Goal: Task Accomplishment & Management: Use online tool/utility

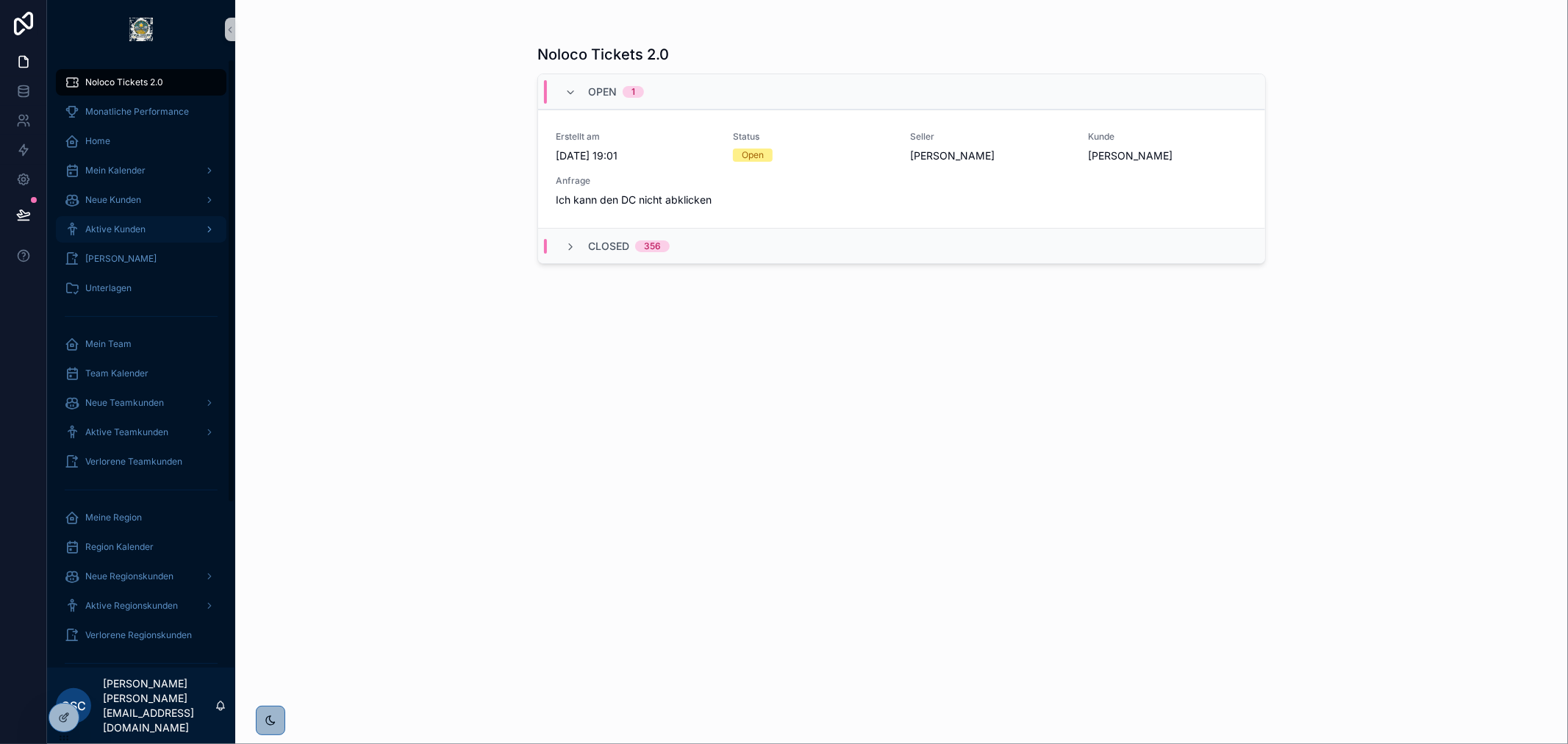
click at [163, 230] on div "Aktive Kunden" at bounding box center [141, 229] width 153 height 24
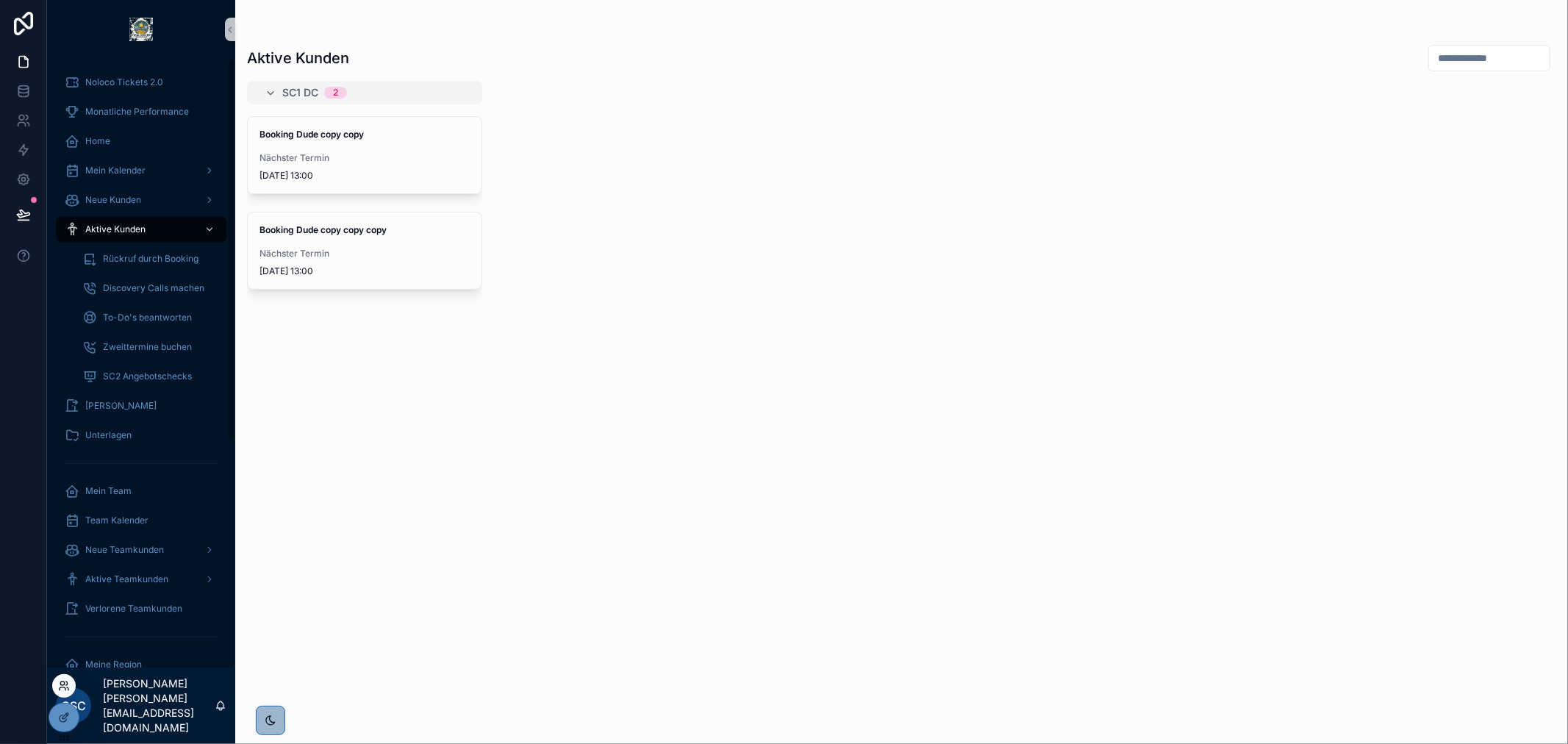
click at [63, 685] on icon at bounding box center [64, 686] width 12 height 12
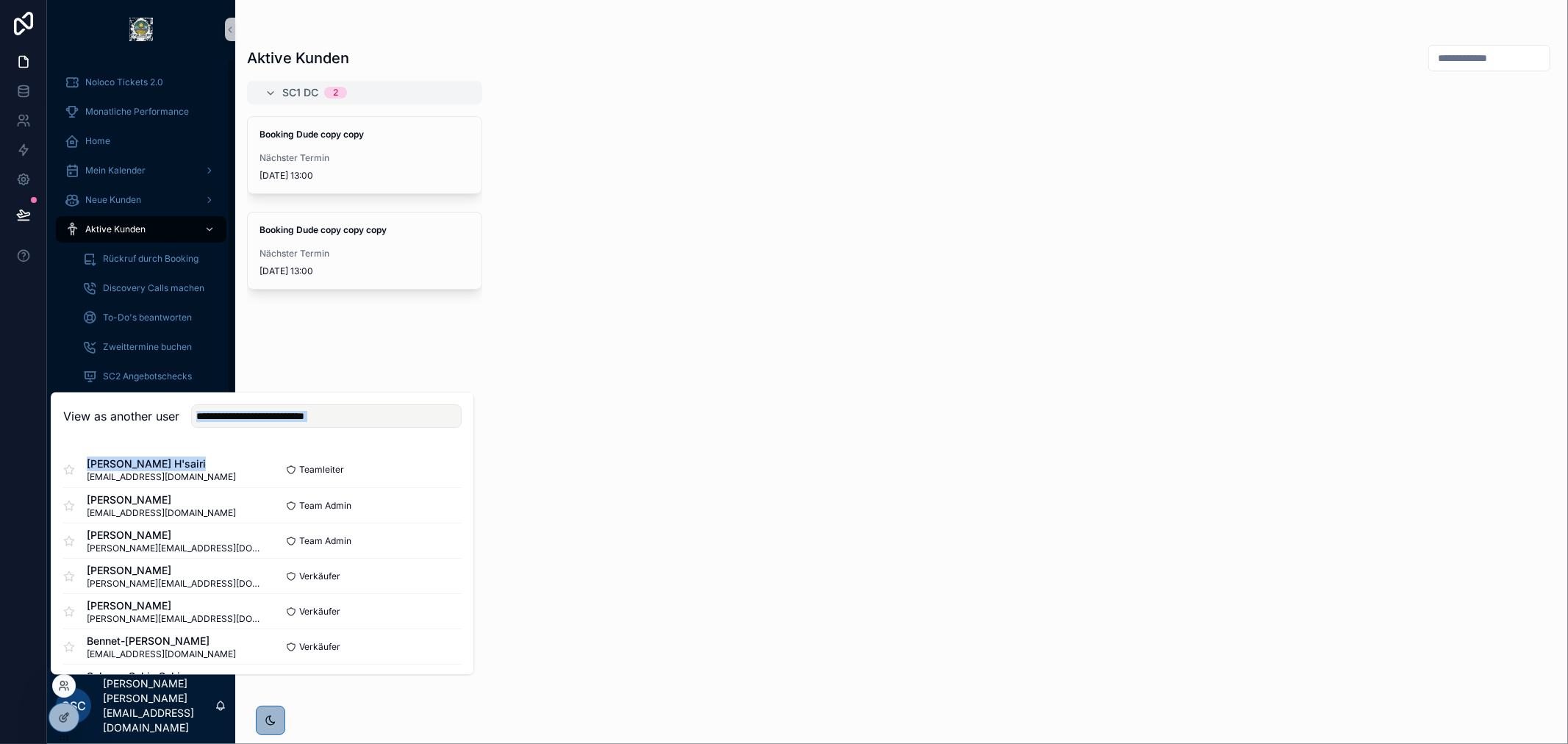
drag, startPoint x: 222, startPoint y: 440, endPoint x: 225, endPoint y: 433, distance: 7.6
click at [223, 438] on div "View as another user [PERSON_NAME] H'sairi [EMAIL_ADDRESS][DOMAIN_NAME] Teamlei…" at bounding box center [262, 534] width 423 height 282
click at [228, 430] on div "View as another user" at bounding box center [262, 418] width 422 height 48
click at [236, 418] on input "text" at bounding box center [326, 417] width 270 height 24
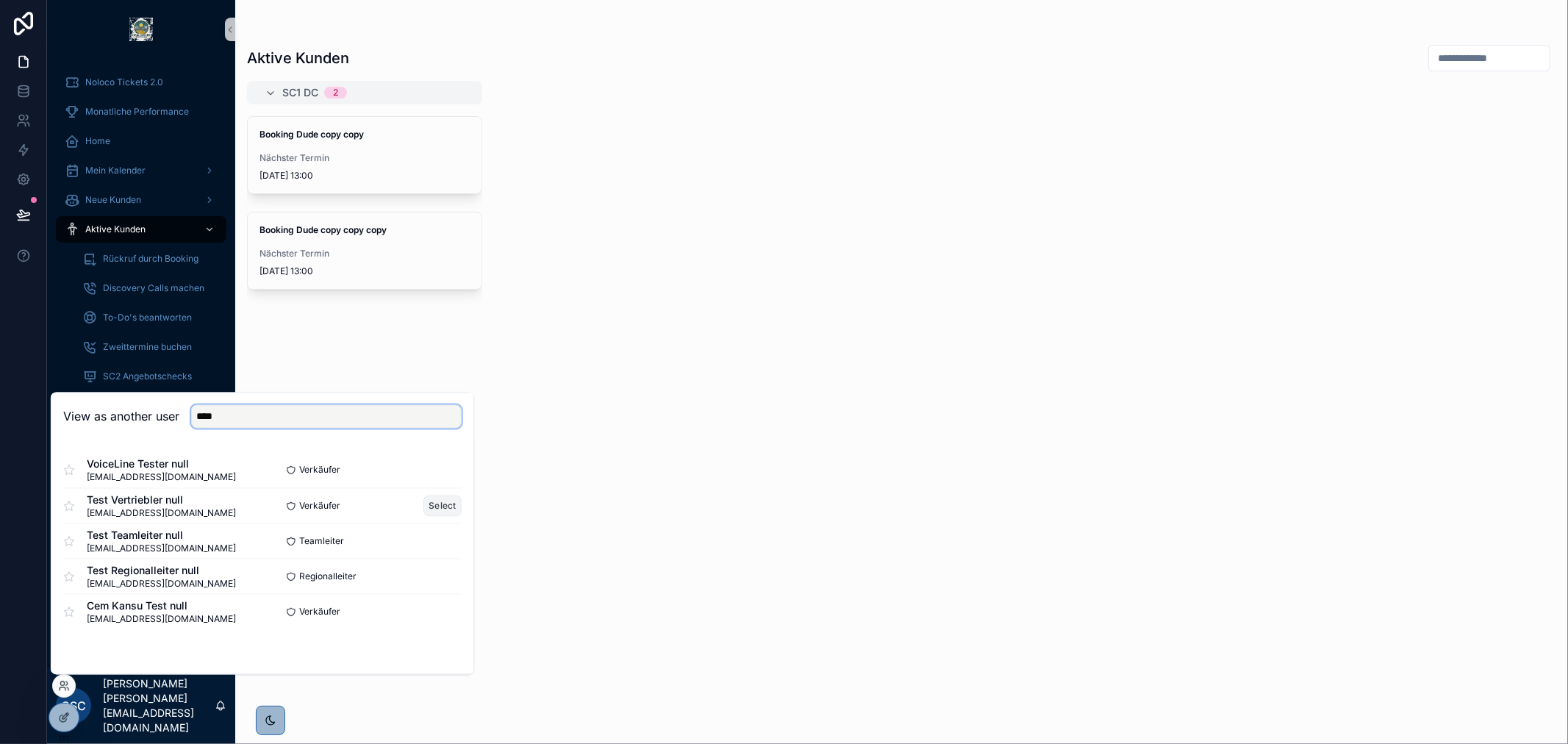
type input "****"
click at [440, 504] on button "Select" at bounding box center [442, 506] width 38 height 22
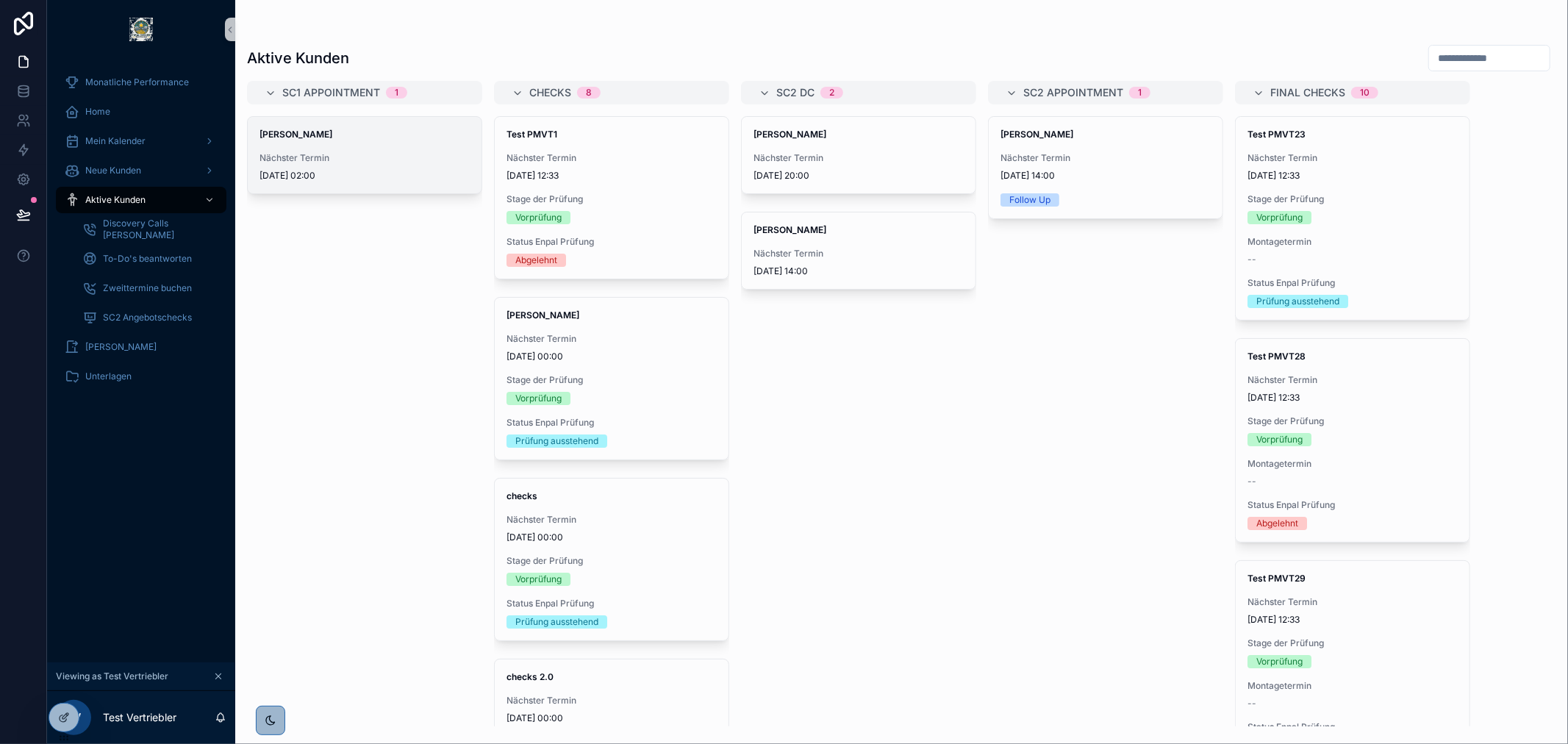
click at [406, 155] on span "Nächster Termin" at bounding box center [365, 158] width 211 height 12
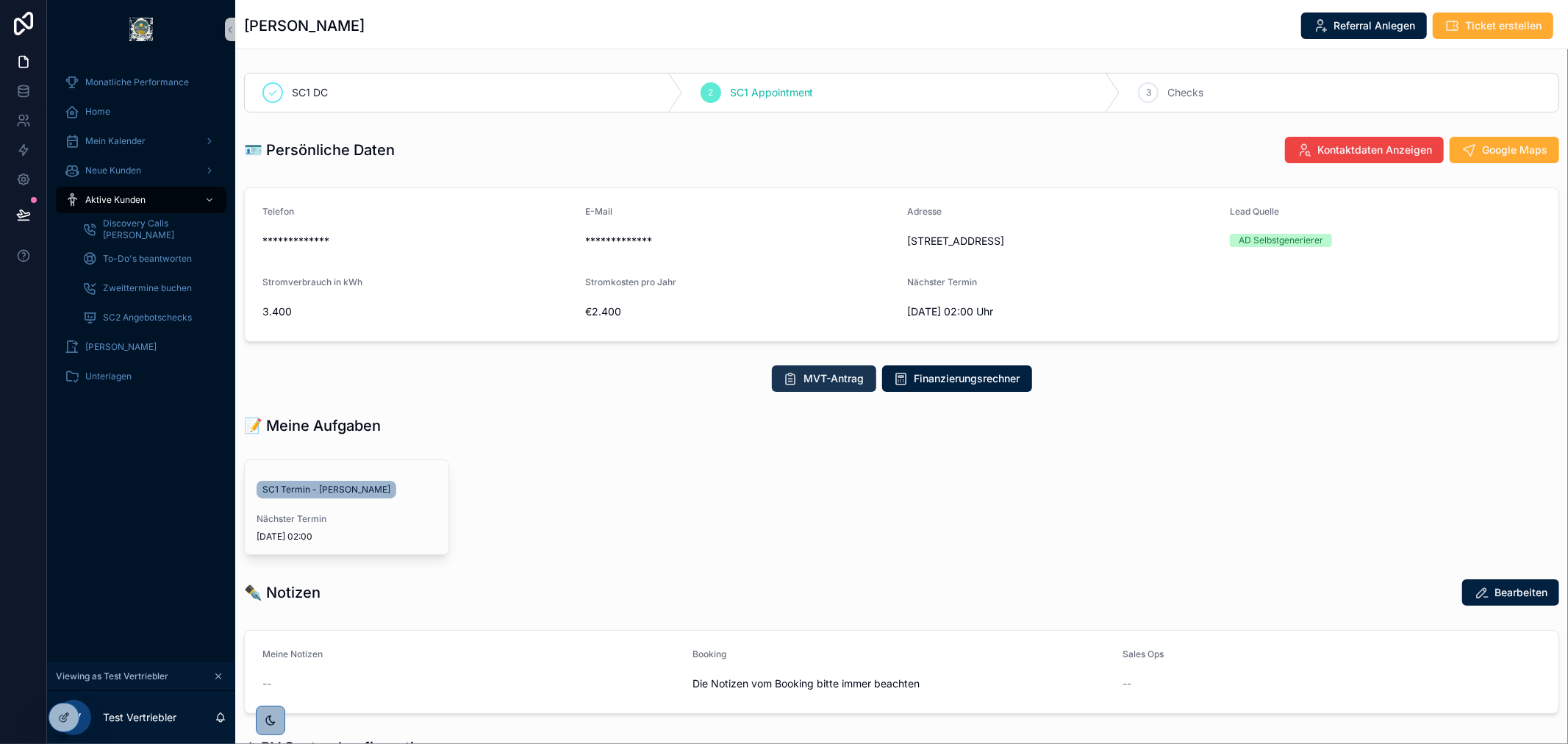
click at [804, 381] on span "MVT-Antrag" at bounding box center [834, 379] width 60 height 15
click at [1210, 377] on div "MVT-Antrag Finanzierungsrechner" at bounding box center [901, 378] width 1315 height 26
